Goal: Use online tool/utility: Utilize a website feature to perform a specific function

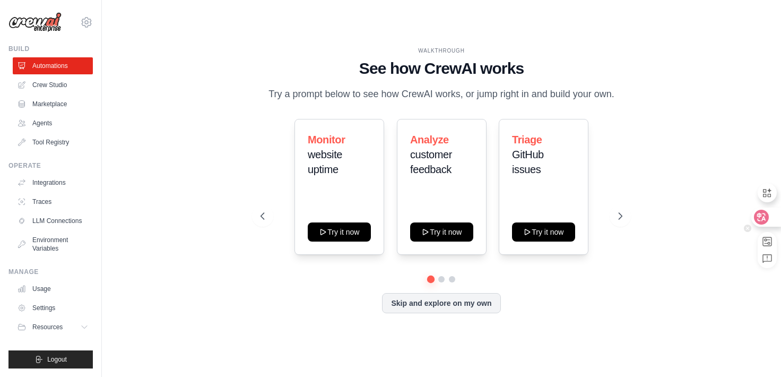
click at [770, 221] on div at bounding box center [766, 217] width 29 height 19
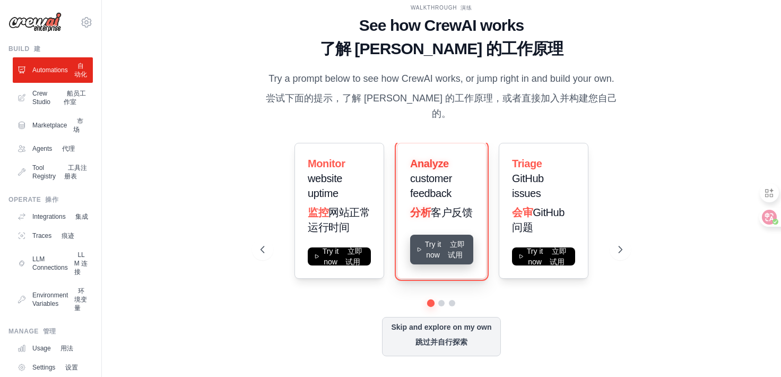
click at [435, 252] on button "Try it now 立即试用" at bounding box center [441, 250] width 63 height 30
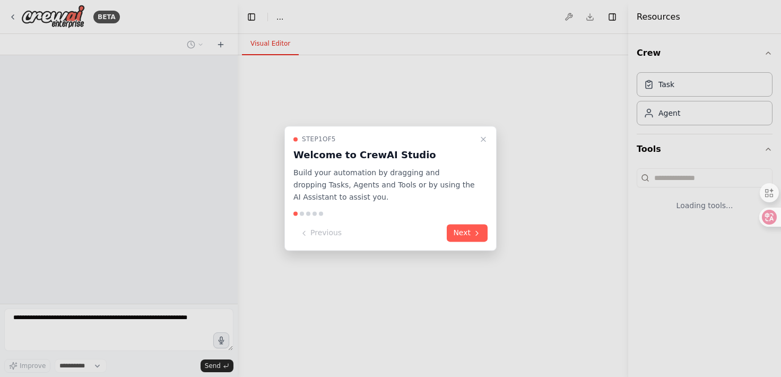
select select "****"
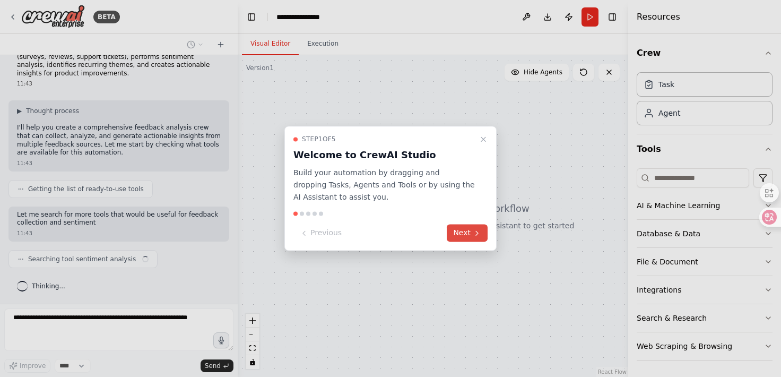
click at [478, 234] on icon at bounding box center [477, 233] width 2 height 4
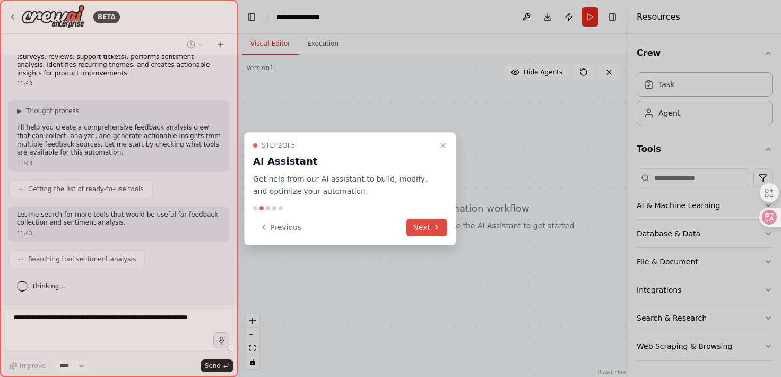
scroll to position [50, 0]
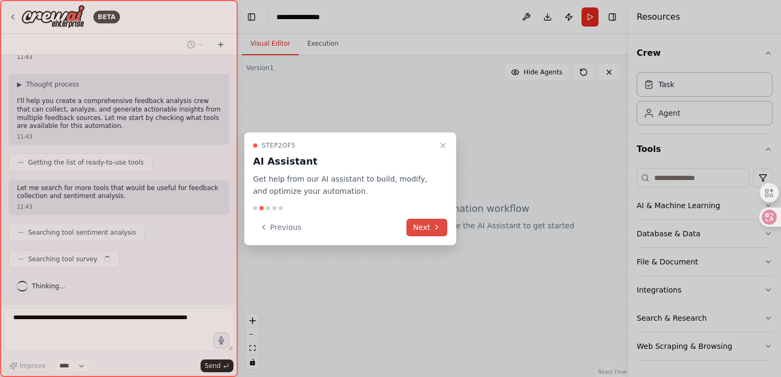
click at [432, 226] on button "Next" at bounding box center [427, 228] width 41 height 18
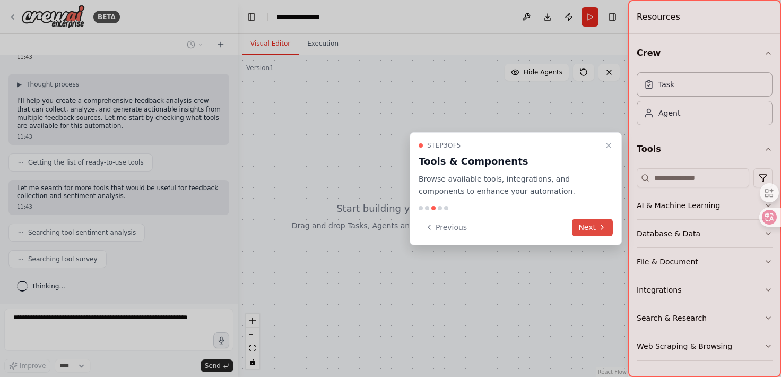
click at [582, 228] on button "Next" at bounding box center [592, 228] width 41 height 18
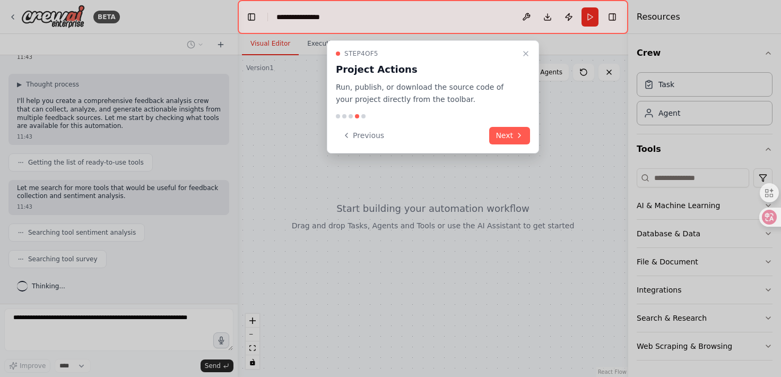
scroll to position [76, 0]
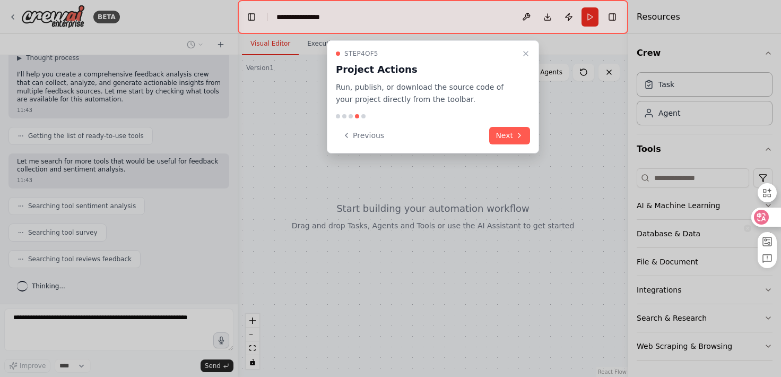
click at [767, 214] on icon at bounding box center [761, 217] width 15 height 15
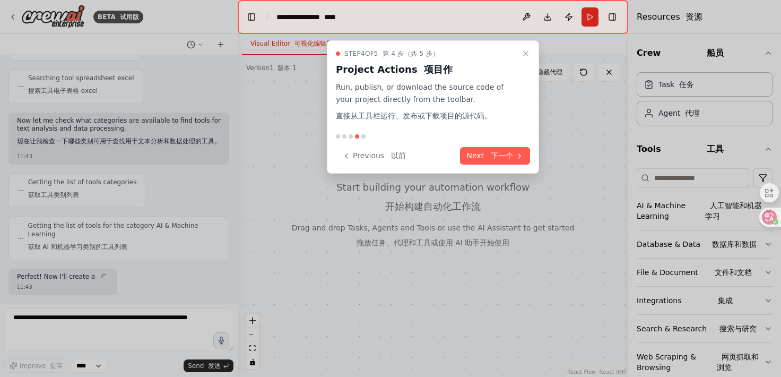
scroll to position [464, 0]
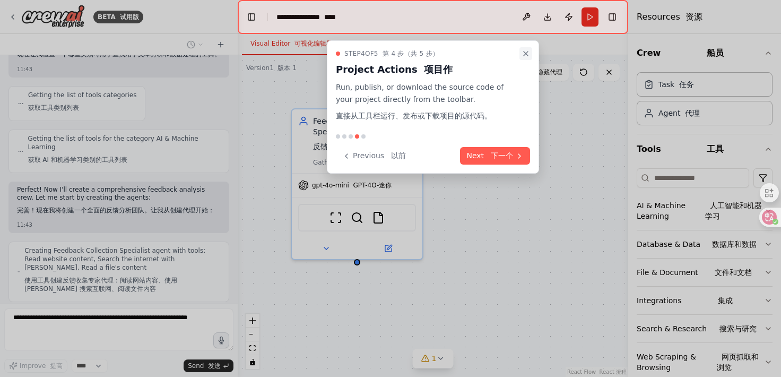
click at [526, 51] on icon "Close walkthrough" at bounding box center [526, 53] width 8 height 8
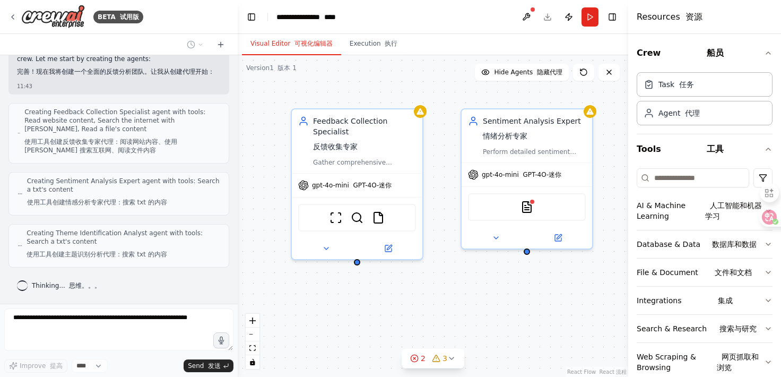
scroll to position [654, 0]
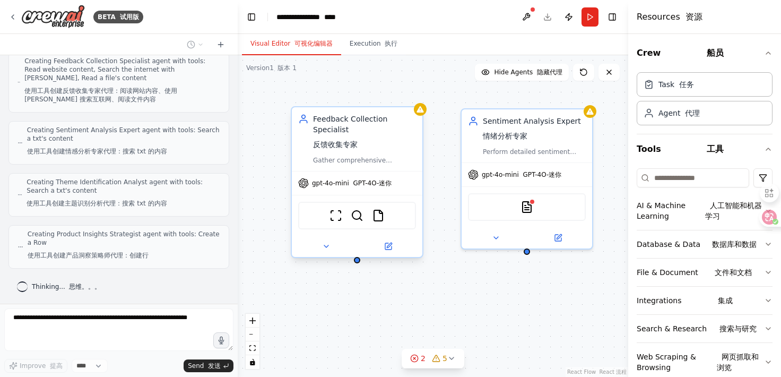
click at [359, 187] on div "gpt-4o-mini GPT-4O-迷你" at bounding box center [344, 183] width 93 height 11
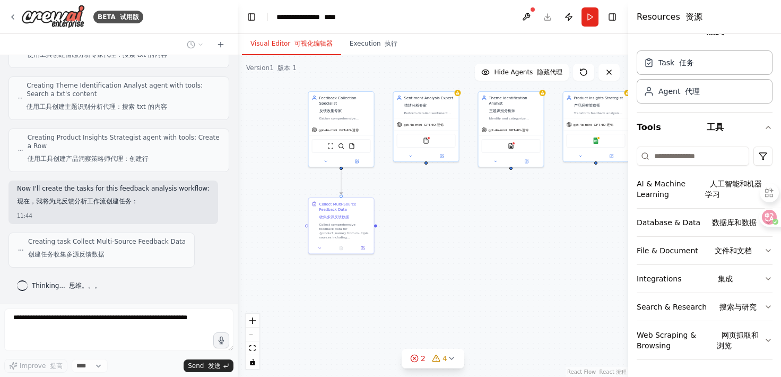
scroll to position [793, 0]
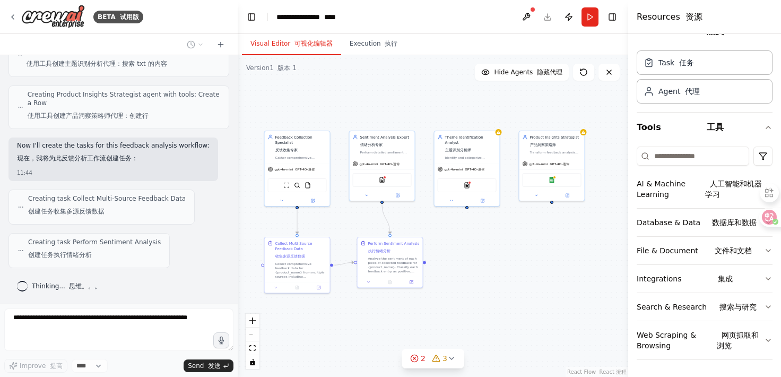
drag, startPoint x: 499, startPoint y: 210, endPoint x: 455, endPoint y: 250, distance: 59.0
click at [455, 250] on div ".deletable-edge-delete-btn { width: 20px; height: 20px; border: 0px solid #ffff…" at bounding box center [433, 216] width 391 height 322
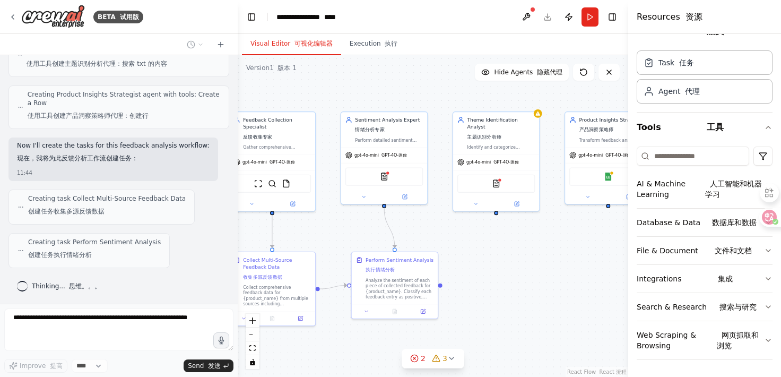
drag, startPoint x: 446, startPoint y: 257, endPoint x: 490, endPoint y: 249, distance: 44.9
click at [490, 249] on div ".deletable-edge-delete-btn { width: 20px; height: 20px; border: 0px solid #ffff…" at bounding box center [433, 216] width 391 height 322
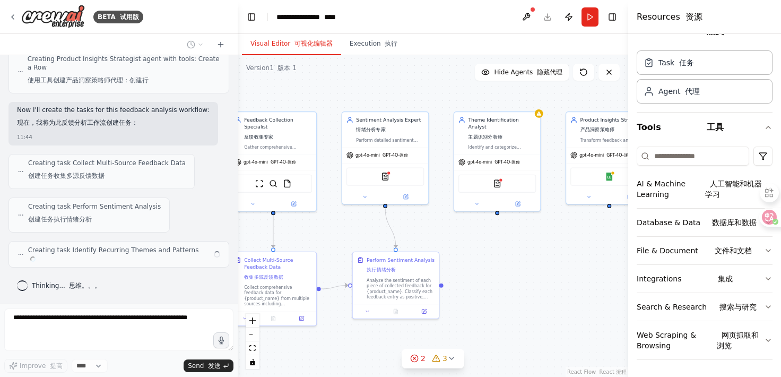
click at [539, 251] on div ".deletable-edge-delete-btn { width: 20px; height: 20px; border: 0px solid #ffff…" at bounding box center [433, 216] width 391 height 322
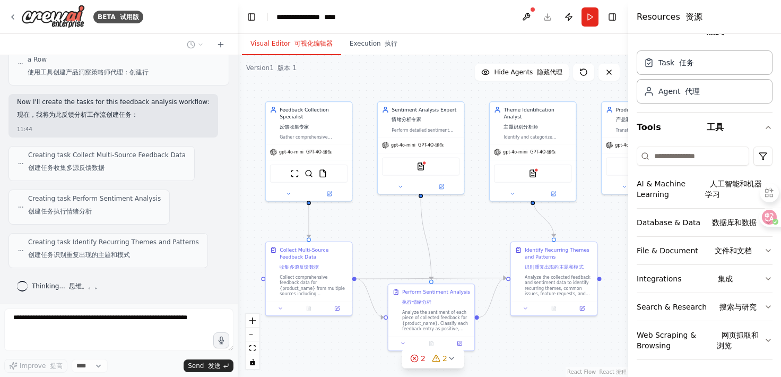
drag, startPoint x: 438, startPoint y: 248, endPoint x: 474, endPoint y: 234, distance: 37.9
click at [474, 234] on div ".deletable-edge-delete-btn { width: 20px; height: 20px; border: 0px solid #ffff…" at bounding box center [433, 216] width 391 height 322
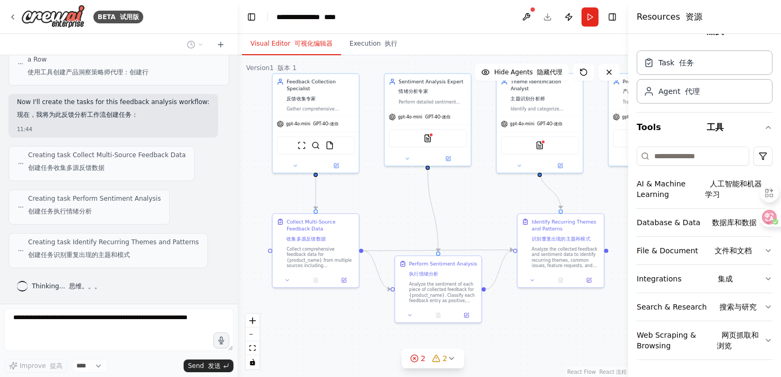
drag, startPoint x: 474, startPoint y: 234, endPoint x: 479, endPoint y: 210, distance: 24.0
click at [479, 210] on div ".deletable-edge-delete-btn { width: 20px; height: 20px; border: 0px solid #ffff…" at bounding box center [433, 216] width 391 height 322
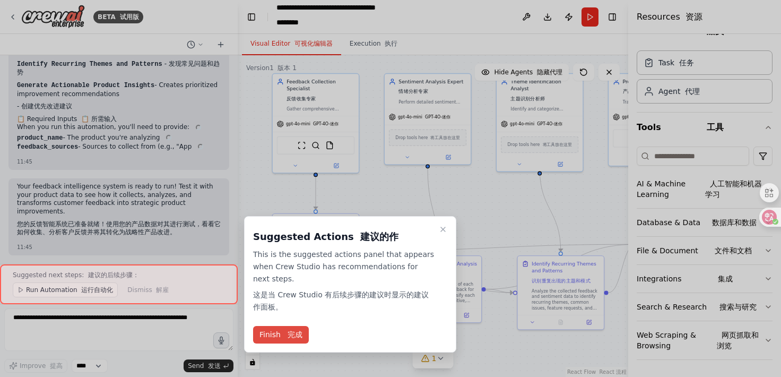
click at [288, 340] on font "完成" at bounding box center [293, 334] width 20 height 11
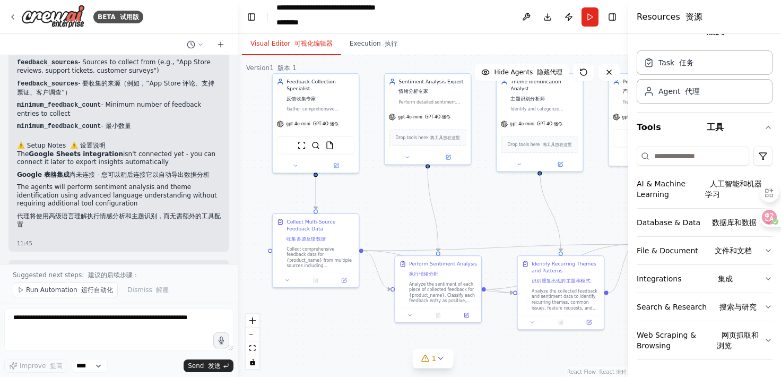
scroll to position [2148, 0]
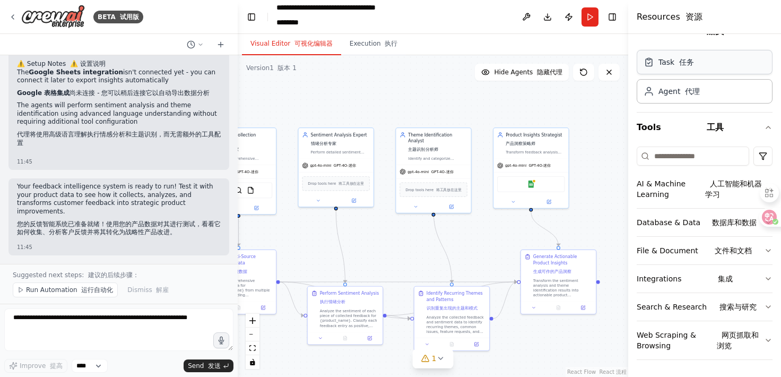
click at [679, 68] on div "Task 任务" at bounding box center [705, 62] width 136 height 24
click at [650, 66] on icon at bounding box center [649, 62] width 6 height 7
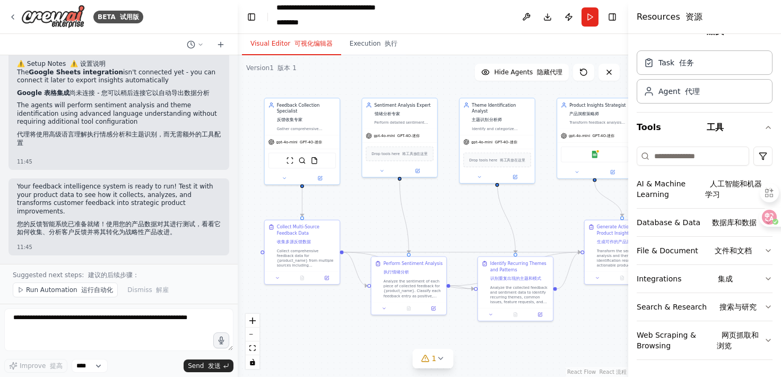
drag, startPoint x: 414, startPoint y: 242, endPoint x: 467, endPoint y: 222, distance: 56.6
click at [467, 222] on div ".deletable-edge-delete-btn { width: 20px; height: 20px; border: 0px solid #ffff…" at bounding box center [433, 216] width 391 height 322
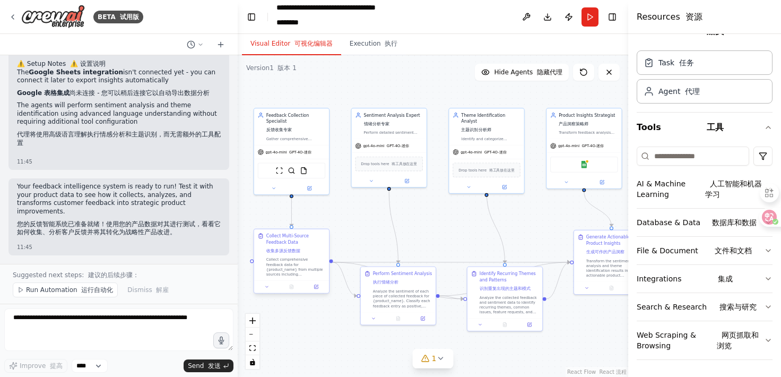
click at [289, 271] on div "Collect comprehensive feedback data for {product_name} from multiple sources in…" at bounding box center [295, 267] width 59 height 20
